Goal: Task Accomplishment & Management: Manage account settings

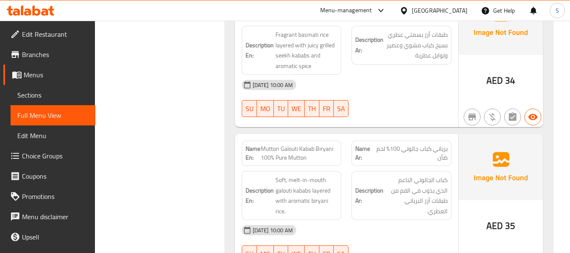
scroll to position [5864, 0]
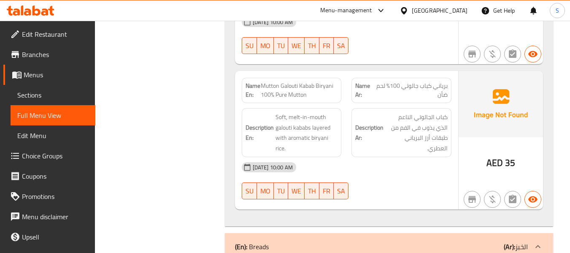
click at [281, 81] on span "Mutton Galouti Kabab Biryani 100% Pure Mutton" at bounding box center [299, 90] width 77 height 18
click at [282, 81] on span "Mutton Galouti Kabab Biryani 100% Pure Mutton" at bounding box center [299, 90] width 77 height 18
drag, startPoint x: 170, startPoint y: 32, endPoint x: 203, endPoint y: 37, distance: 33.2
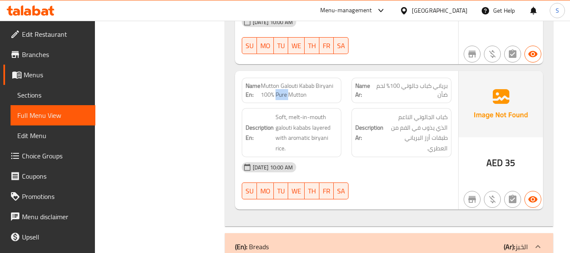
click at [277, 81] on span "Mutton Galouti Kabab Biryani 100% Pure Mutton" at bounding box center [299, 90] width 77 height 18
copy span "Mutton Galouti Kabab Biryani 100% Pure Mutton"
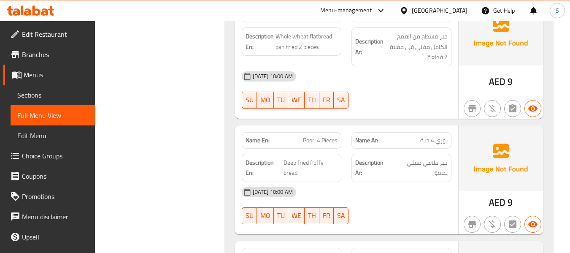
scroll to position [6286, 0]
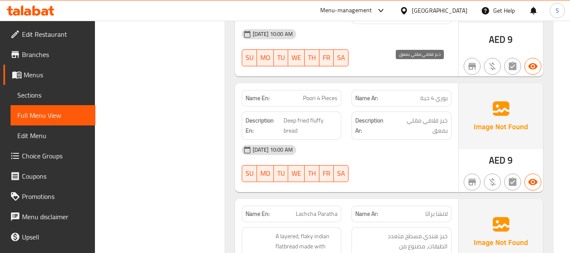
click at [440, 115] on span "خبز فلافي مقلي بمعق" at bounding box center [420, 125] width 56 height 21
click at [437, 115] on span "خبز فلافي مقلي بمعق" at bounding box center [420, 125] width 56 height 21
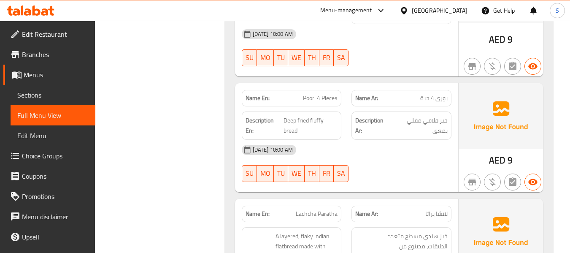
scroll to position [6371, 0]
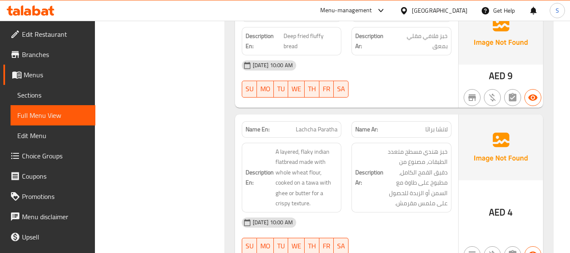
click at [318, 125] on span "Lachcha Paratha" at bounding box center [317, 129] width 42 height 9
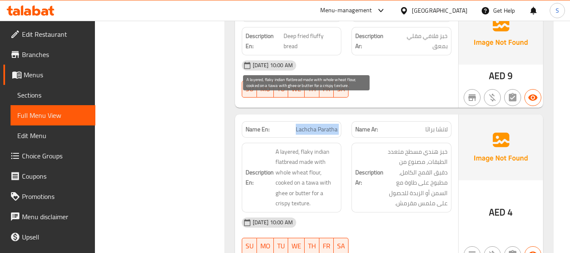
click at [281, 146] on span "A layered, flaky indian flatbread made with whole wheat flour, cooked on a tawa…" at bounding box center [307, 177] width 62 height 62
copy span "ghee"
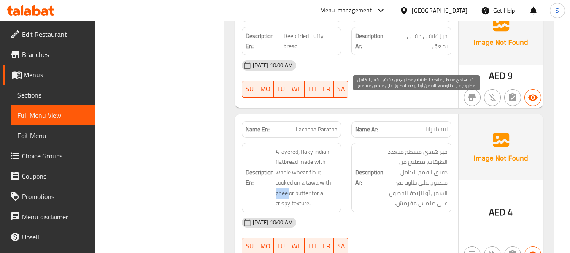
click at [440, 146] on span "خبز هندي مسطح متعدد الطبقات، مصنوع من دقيق القمح الكامل، مطبوخ على طاوة مع السم…" at bounding box center [416, 177] width 62 height 62
copy span "السمن"
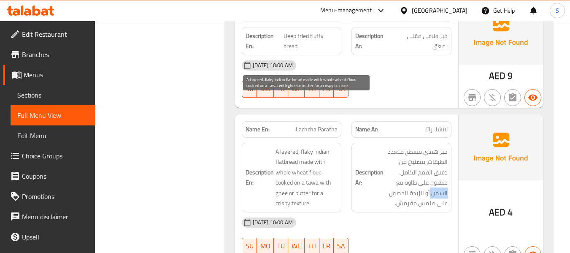
click at [298, 146] on span "A layered, flaky indian flatbread made with whole wheat flour, cooked on a tawa…" at bounding box center [307, 177] width 62 height 62
copy span "butter"
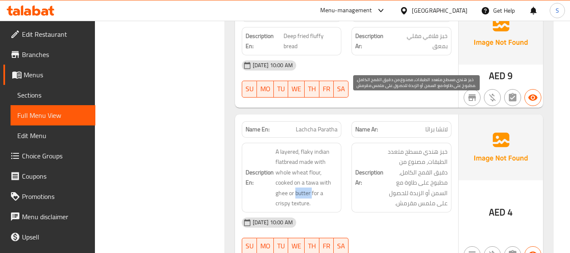
click at [415, 146] on span "خبز هندي مسطح متعدد الطبقات، مصنوع من دقيق القمح الكامل، مطبوخ على طاوة مع السم…" at bounding box center [416, 177] width 62 height 62
copy span "الزبدة"
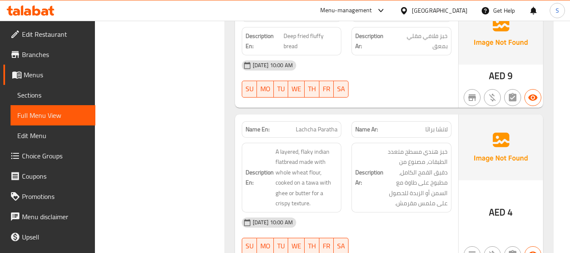
click at [319, 125] on span "Lachcha Paratha" at bounding box center [317, 129] width 42 height 9
copy span "Paratha"
click at [319, 125] on span "Lachcha Paratha" at bounding box center [317, 129] width 42 height 9
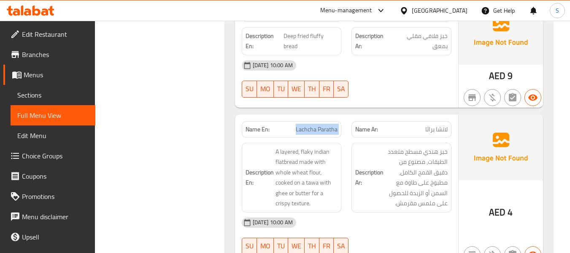
click at [319, 125] on span "Lachcha Paratha" at bounding box center [317, 129] width 42 height 9
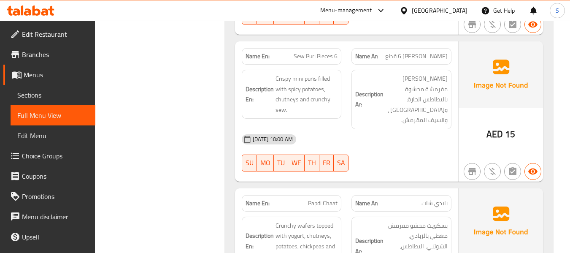
scroll to position [7679, 0]
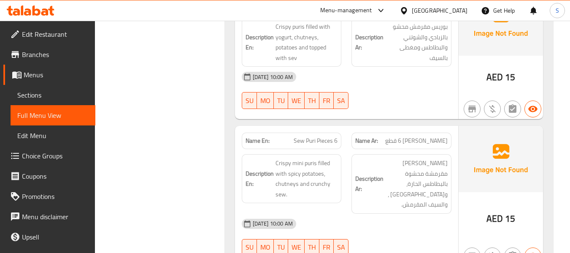
click at [313, 136] on span "Sew Puri Pieces 6" at bounding box center [316, 140] width 44 height 9
copy span "Sew Puri Pieces 6"
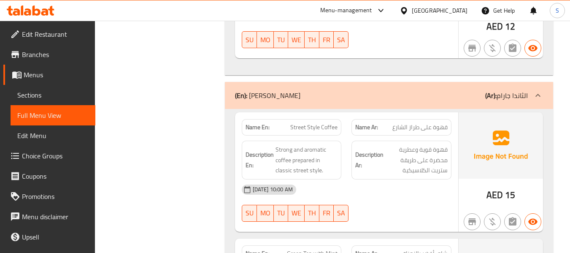
scroll to position [9619, 0]
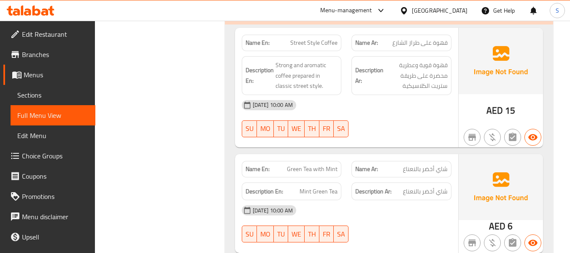
click at [321, 165] on span "Green Tea with Mint" at bounding box center [312, 169] width 51 height 9
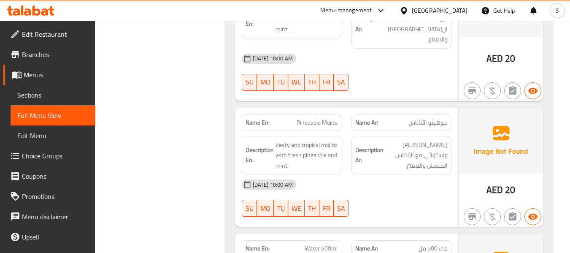
scroll to position [10842, 0]
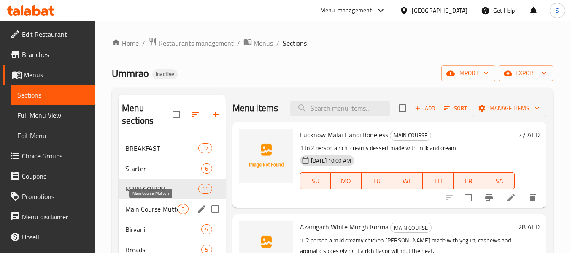
click at [149, 204] on span "Main Course Mutton" at bounding box center [151, 209] width 52 height 10
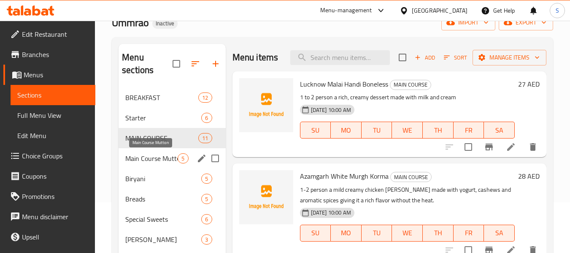
scroll to position [278, 0]
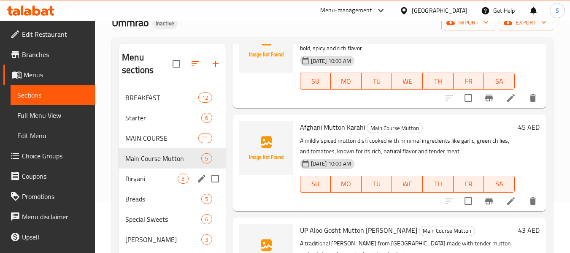
click at [160, 172] on div "Biryani 5" at bounding box center [172, 178] width 107 height 20
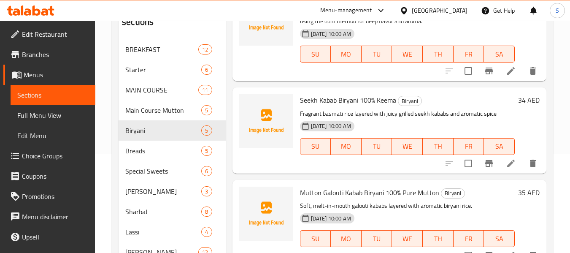
scroll to position [135, 0]
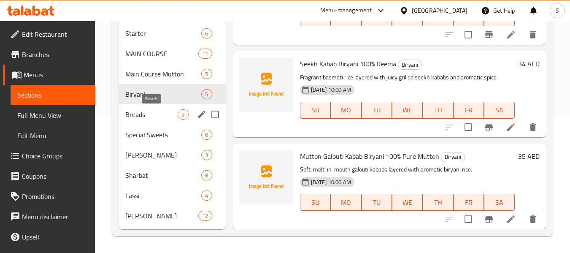
click at [151, 112] on span "Breads" at bounding box center [151, 114] width 52 height 10
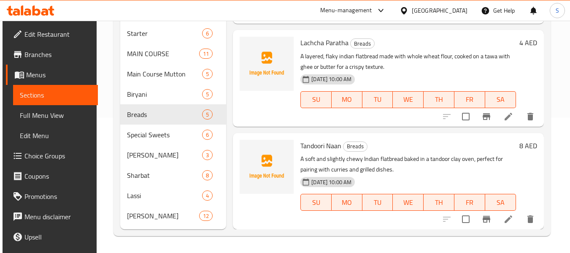
scroll to position [246, 0]
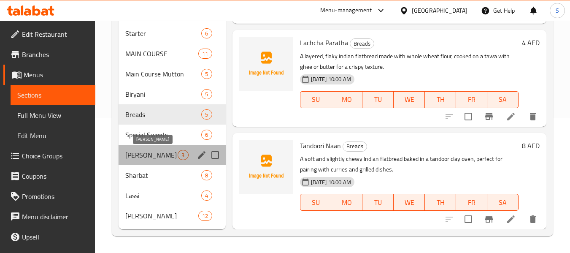
click at [147, 156] on span "Chatkhara Chaat" at bounding box center [151, 155] width 52 height 10
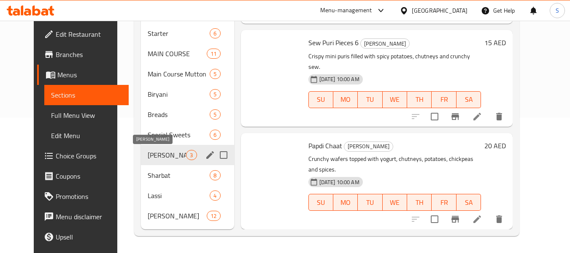
scroll to position [41, 0]
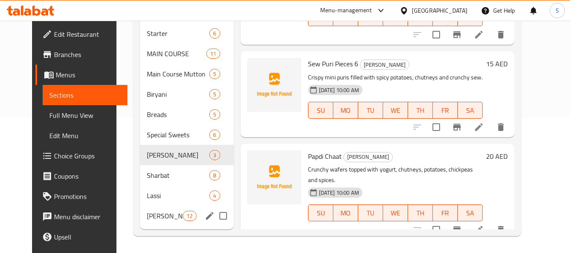
click at [151, 213] on span "Thanda Garam" at bounding box center [165, 216] width 36 height 10
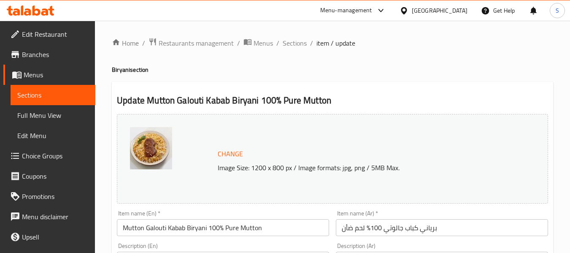
scroll to position [84, 0]
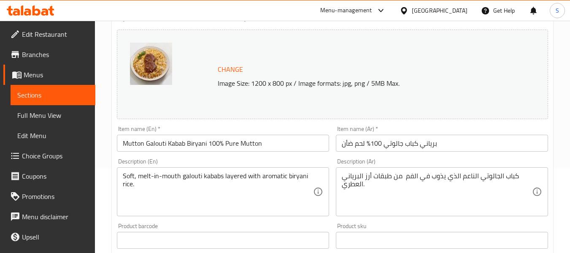
click at [451, 144] on input "برياني كباب جالوتي 100% لحم ضأن" at bounding box center [442, 143] width 212 height 17
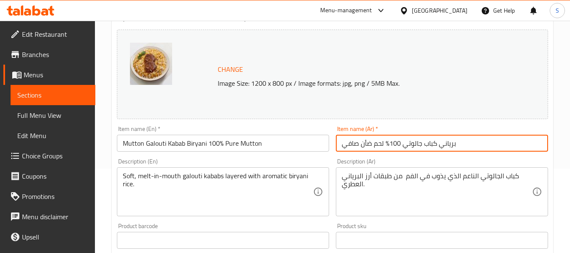
type input "برياني كباب جالوتي 100% لحم ضأن صافي"
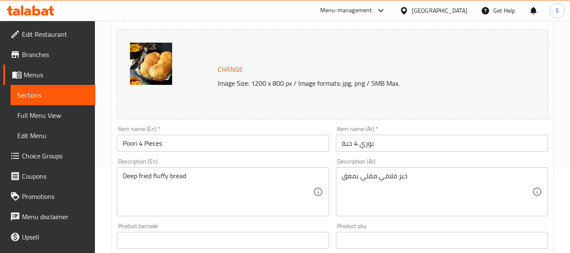
scroll to position [127, 0]
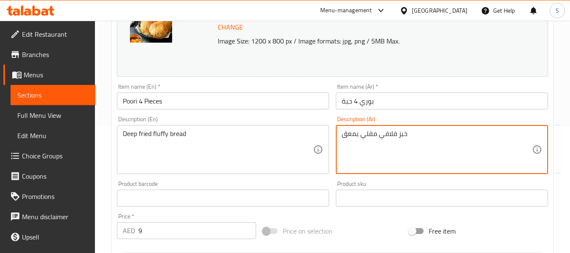
click at [348, 136] on textarea "خبز فلافي مقلي بمعق" at bounding box center [437, 150] width 190 height 40
paste textarea "عم"
type textarea "خبز فلافي مقلي بعمق"
click at [395, 98] on input "بوري 4 حبة" at bounding box center [442, 100] width 212 height 17
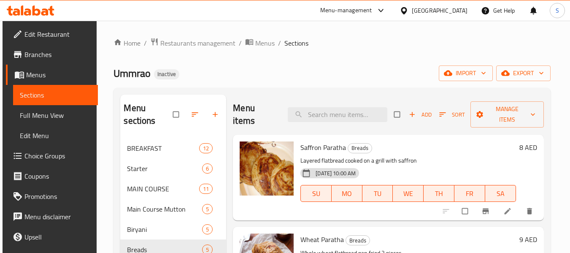
scroll to position [42, 0]
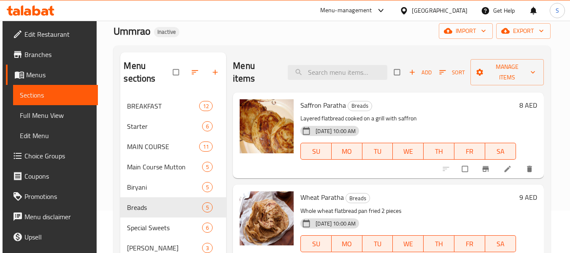
click at [41, 155] on span "Choice Groups" at bounding box center [57, 156] width 67 height 10
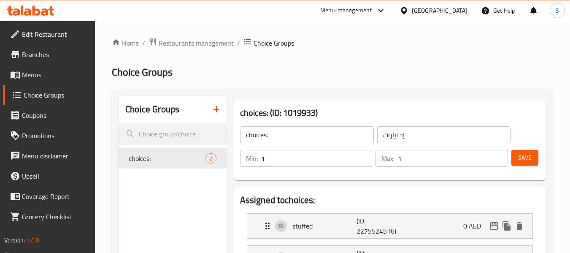
click at [218, 111] on icon "button" at bounding box center [216, 109] width 10 height 10
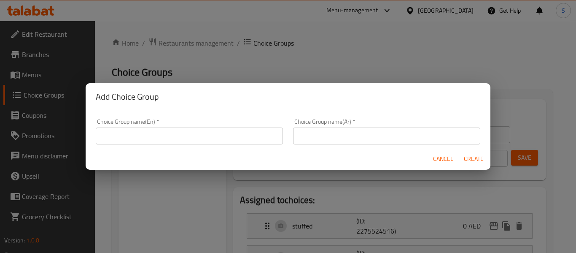
click at [197, 132] on input "text" at bounding box center [189, 135] width 187 height 17
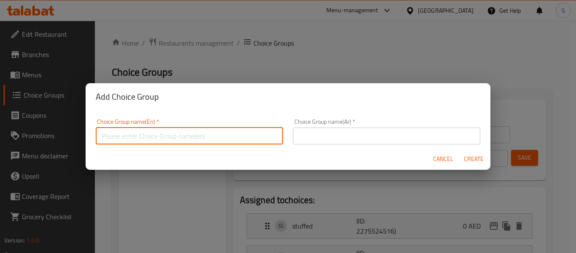
type input "choices::"
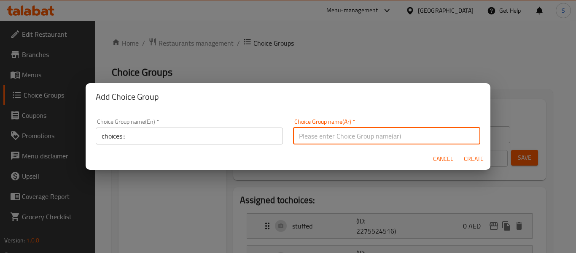
click at [332, 138] on input "text" at bounding box center [386, 135] width 187 height 17
type input "إختيارات"
click at [471, 160] on span "Create" at bounding box center [474, 159] width 20 height 11
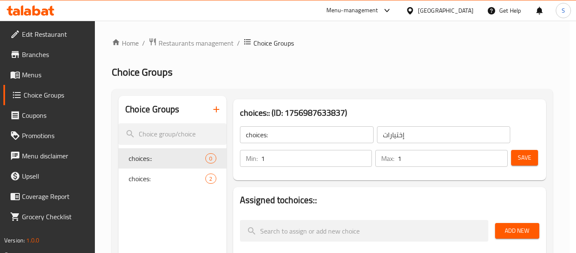
type input "choices::"
type input "0"
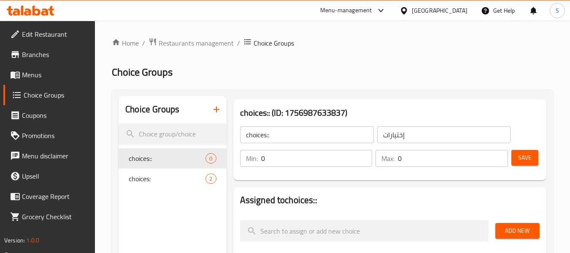
click at [302, 158] on input "0" at bounding box center [316, 158] width 111 height 17
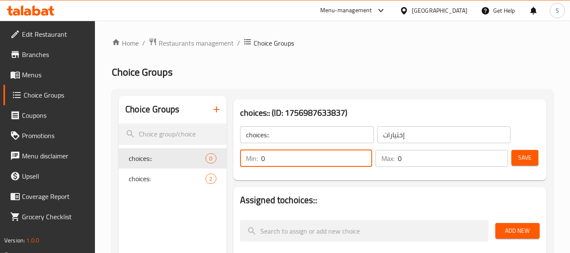
click at [302, 158] on input "0" at bounding box center [316, 158] width 111 height 17
type input "1"
click at [413, 156] on input "0" at bounding box center [453, 158] width 110 height 17
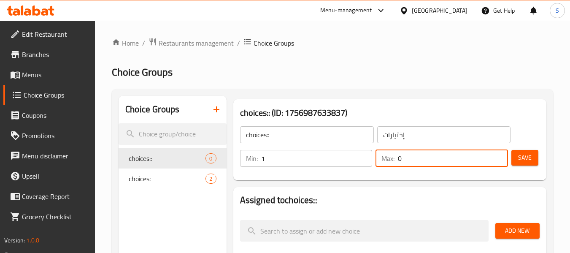
click at [413, 156] on input "0" at bounding box center [453, 158] width 110 height 17
type input "1"
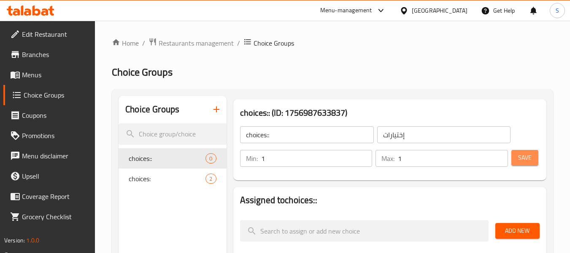
click at [528, 159] on span "Save" at bounding box center [525, 157] width 14 height 11
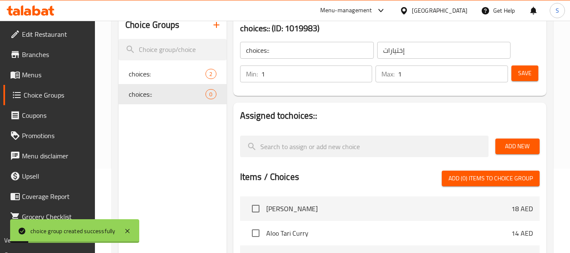
click at [514, 151] on button "Add New" at bounding box center [517, 146] width 44 height 16
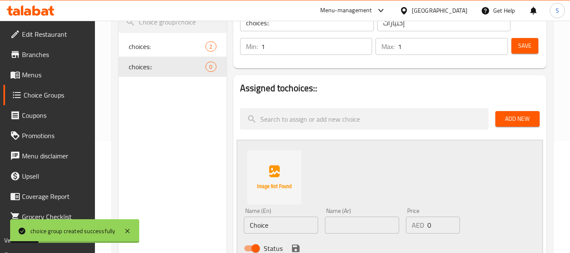
scroll to position [127, 0]
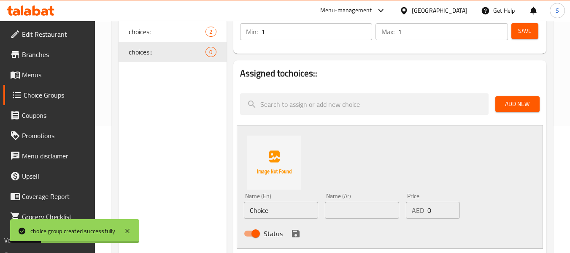
click at [299, 207] on input "Choice" at bounding box center [281, 210] width 74 height 17
paste input "ghee"
type input "ghee"
click at [363, 213] on input "text" at bounding box center [362, 210] width 74 height 17
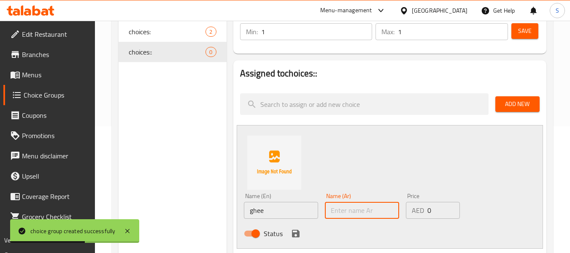
paste input "السمن"
type input "السمن"
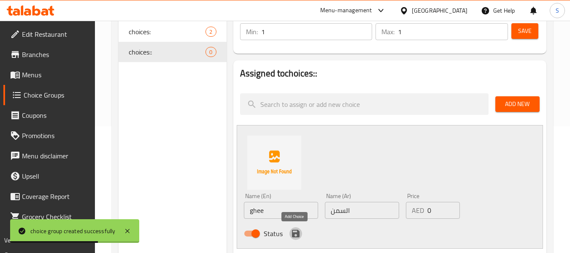
click at [297, 232] on icon "save" at bounding box center [296, 234] width 8 height 8
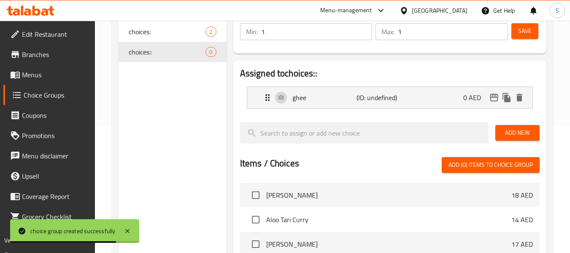
click at [525, 135] on span "Add New" at bounding box center [517, 132] width 31 height 11
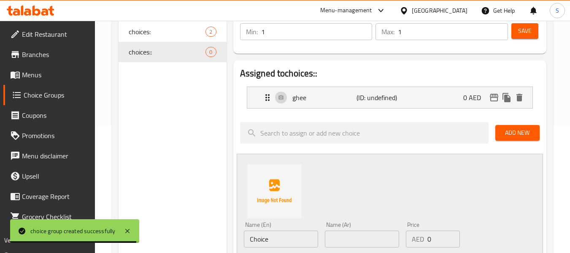
click at [271, 234] on input "Choice" at bounding box center [281, 238] width 74 height 17
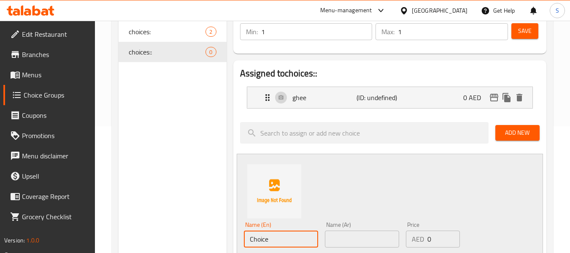
paste input "butter"
type input "butter"
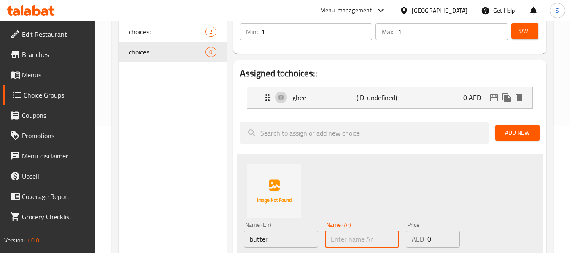
click at [375, 232] on input "text" at bounding box center [362, 238] width 74 height 17
paste input "الزبدة"
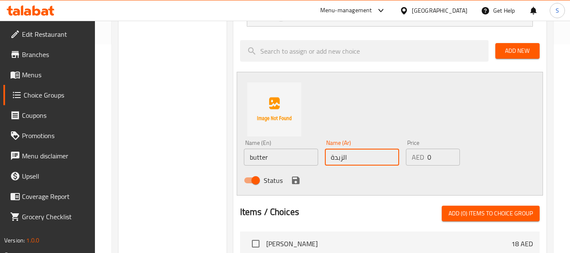
scroll to position [211, 0]
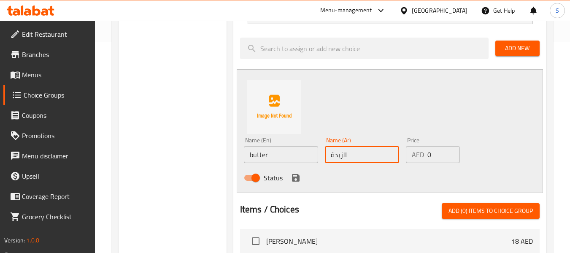
type input "الزبدة"
click at [297, 181] on icon "save" at bounding box center [296, 178] width 8 height 8
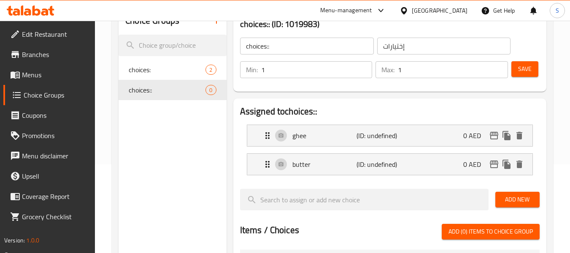
scroll to position [84, 0]
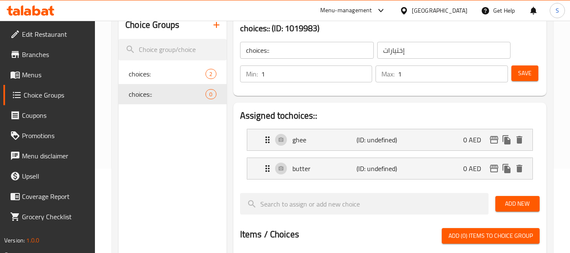
click at [530, 78] on span "Save" at bounding box center [525, 73] width 14 height 11
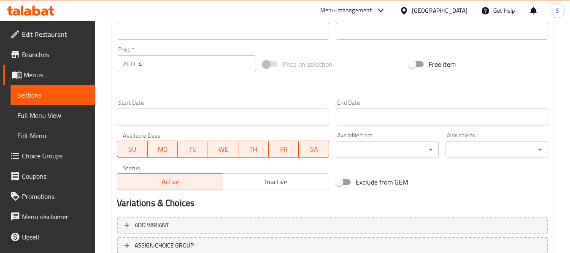
scroll to position [356, 0]
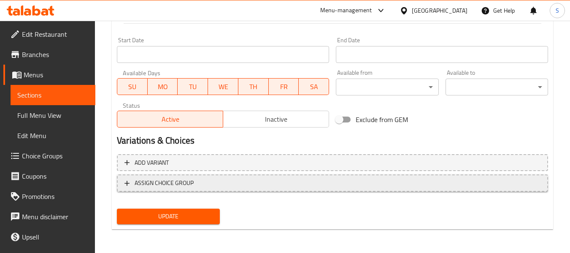
click at [199, 184] on span "ASSIGN CHOICE GROUP" at bounding box center [332, 183] width 416 height 11
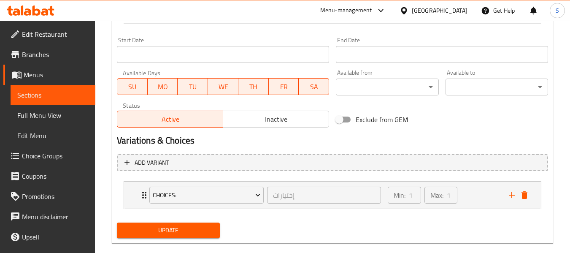
scroll to position [370, 0]
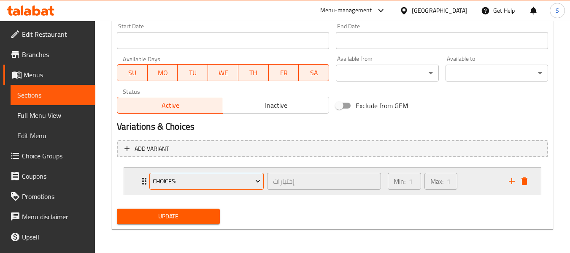
click at [199, 181] on span "choices:" at bounding box center [207, 181] width 108 height 11
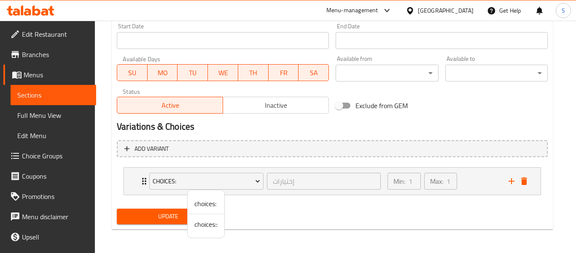
click at [202, 228] on span "choices::" at bounding box center [205, 224] width 23 height 10
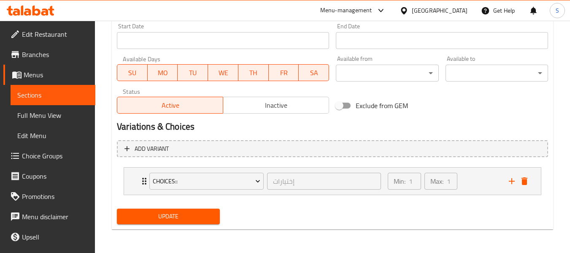
click at [165, 213] on span "Update" at bounding box center [168, 216] width 89 height 11
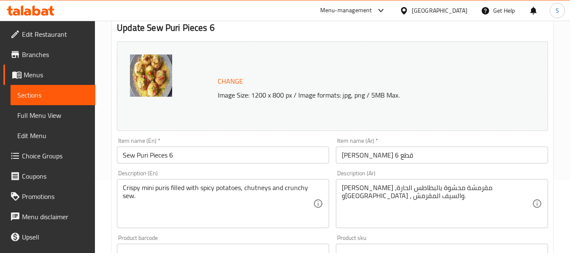
scroll to position [84, 0]
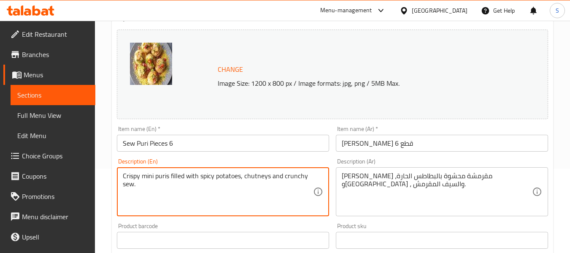
click at [135, 185] on textarea "Crispy mini puris filled with spicy potatoes, chutneys and crunchy sew." at bounding box center [218, 192] width 190 height 40
type textarea "Crispy mini puris filled with spicy potatoes, chutneys and crunchy sev."
click at [176, 140] on input "Sew Puri Pieces 6" at bounding box center [223, 143] width 212 height 17
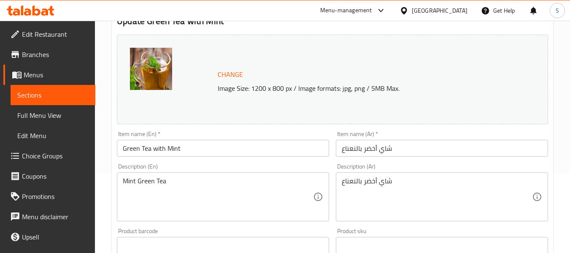
scroll to position [84, 0]
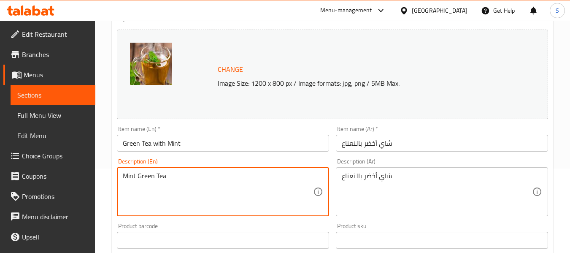
click at [180, 172] on textarea "Mint Green Tea" at bounding box center [218, 192] width 190 height 40
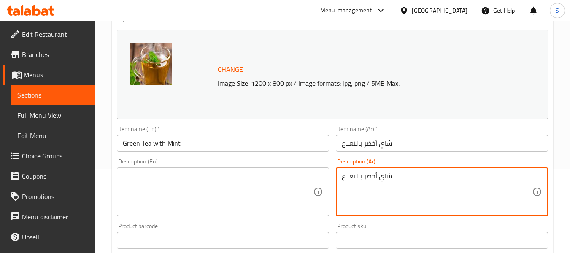
click at [386, 177] on textarea "شاي أخضر بالنعناع" at bounding box center [437, 192] width 190 height 40
click at [406, 143] on input "شاي أخضر بالنعناع" at bounding box center [442, 143] width 212 height 17
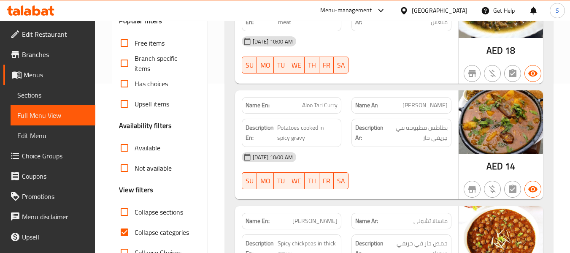
scroll to position [253, 0]
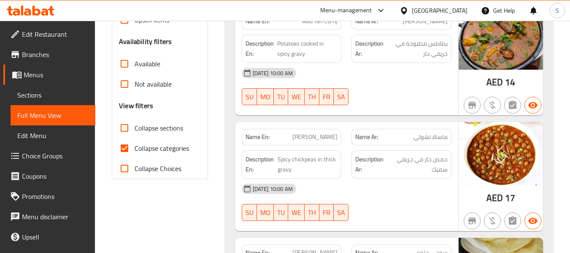
click at [169, 153] on span "Collapse categories" at bounding box center [162, 148] width 54 height 10
click at [135, 153] on input "Collapse categories" at bounding box center [124, 148] width 20 height 20
checkbox input "false"
click at [250, 137] on strong "Name En:" at bounding box center [258, 136] width 24 height 9
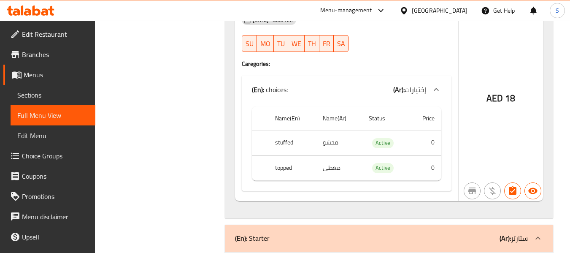
scroll to position [1481, 0]
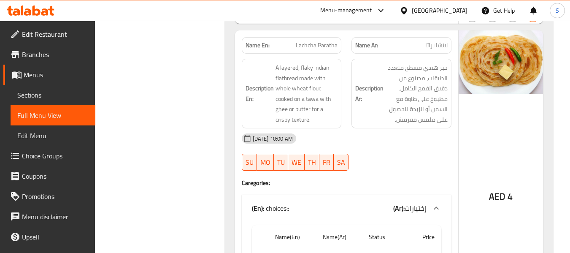
scroll to position [6546, 0]
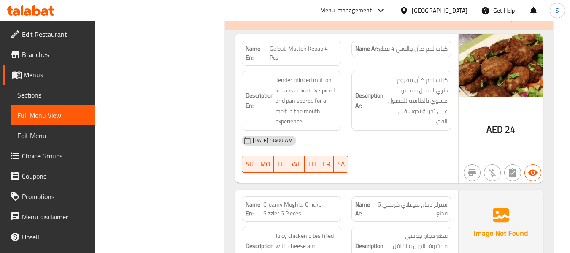
scroll to position [1704, 0]
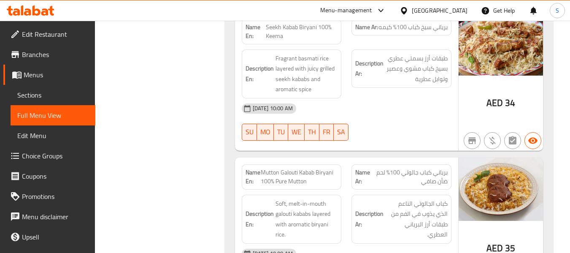
scroll to position [5959, 0]
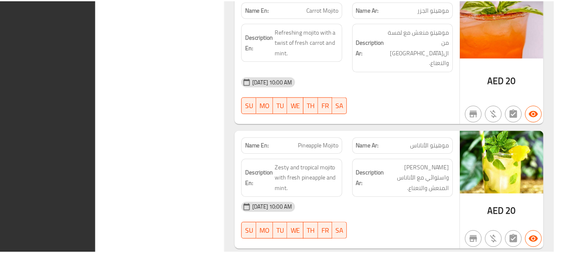
scroll to position [11010, 0]
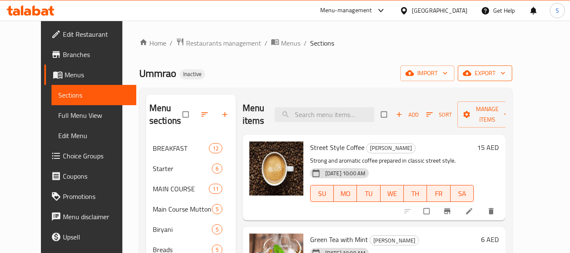
click at [505, 77] on span "export" at bounding box center [485, 73] width 41 height 11
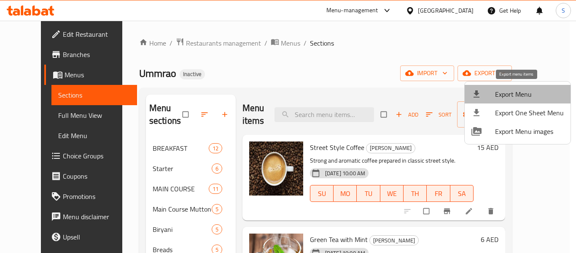
click at [523, 93] on span "Export Menu" at bounding box center [529, 94] width 69 height 10
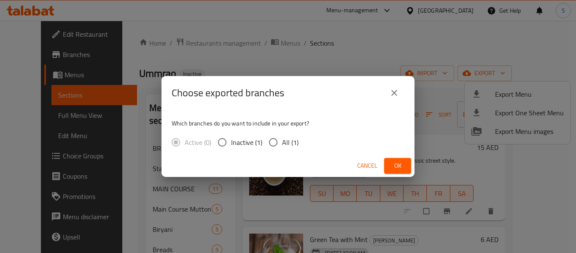
click at [287, 140] on span "All (1)" at bounding box center [290, 142] width 16 height 10
click at [282, 140] on input "All (1)" at bounding box center [274, 142] width 18 height 18
radio input "true"
drag, startPoint x: 398, startPoint y: 164, endPoint x: 300, endPoint y: 48, distance: 151.5
click at [398, 164] on span "Ok" at bounding box center [398, 165] width 14 height 11
